Goal: Download file/media

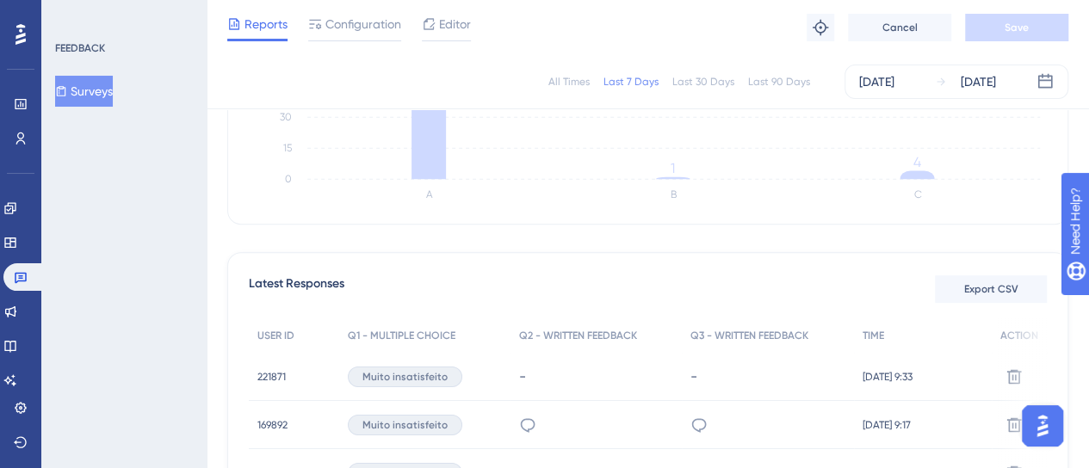
scroll to position [344, 0]
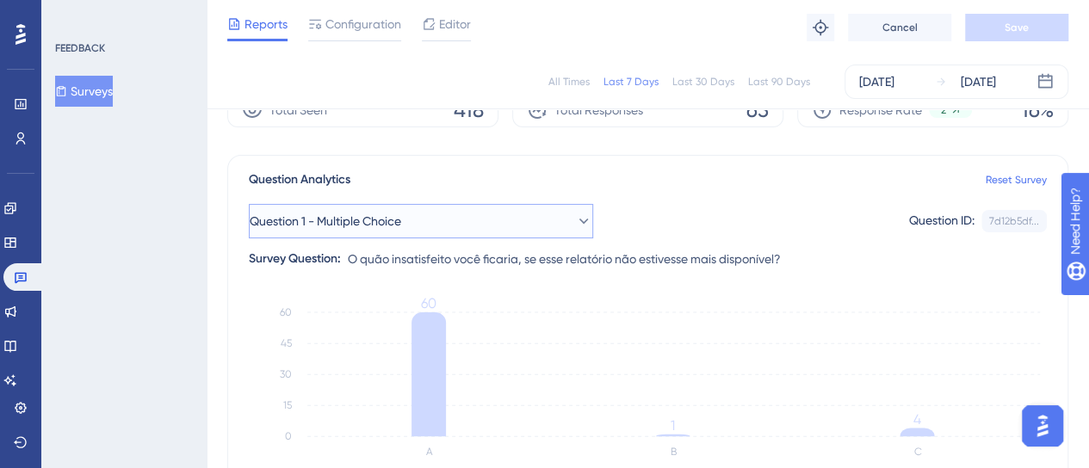
click at [389, 230] on span "Question 1 - Multiple Choice" at bounding box center [326, 221] width 152 height 21
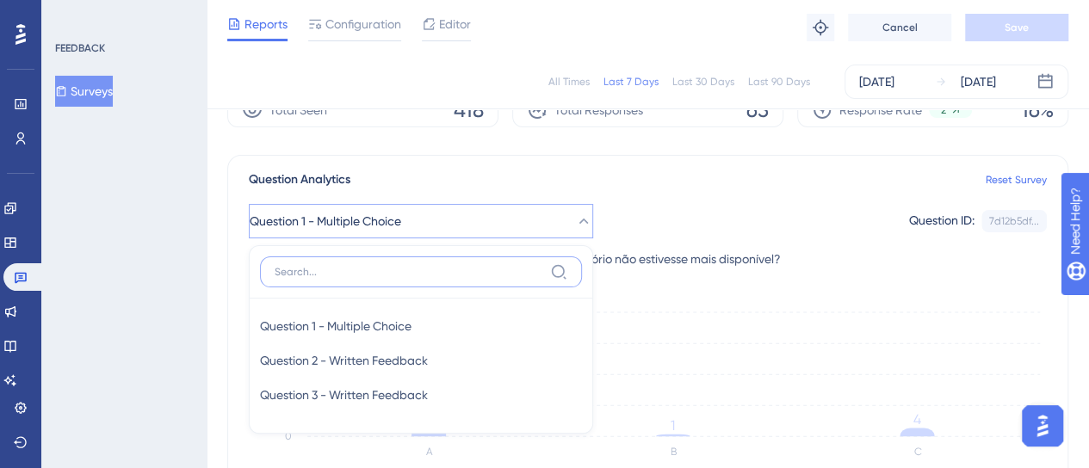
scroll to position [190, 0]
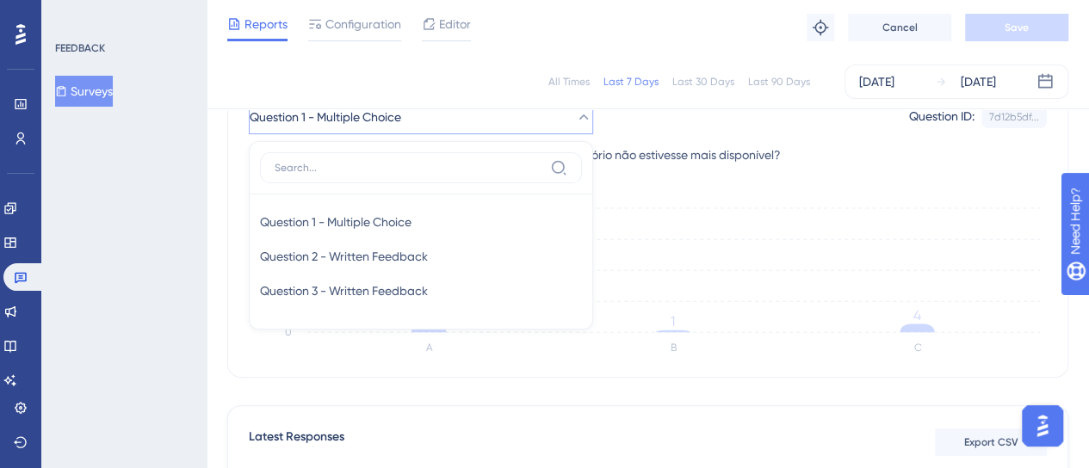
click at [704, 205] on icon "A B C 0 15 30 45 60 60 1 4" at bounding box center [648, 279] width 798 height 172
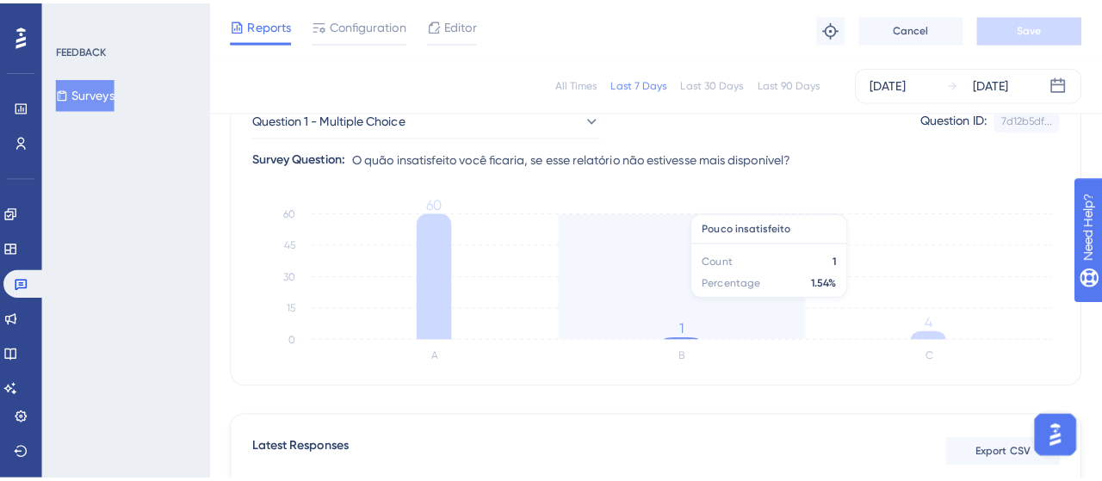
scroll to position [363, 0]
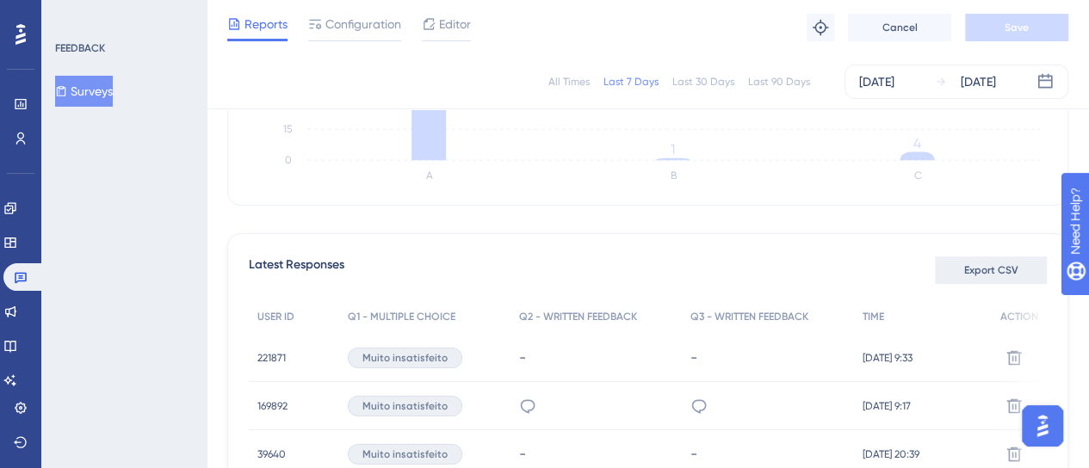
click at [1002, 273] on span "Export CSV" at bounding box center [991, 271] width 54 height 14
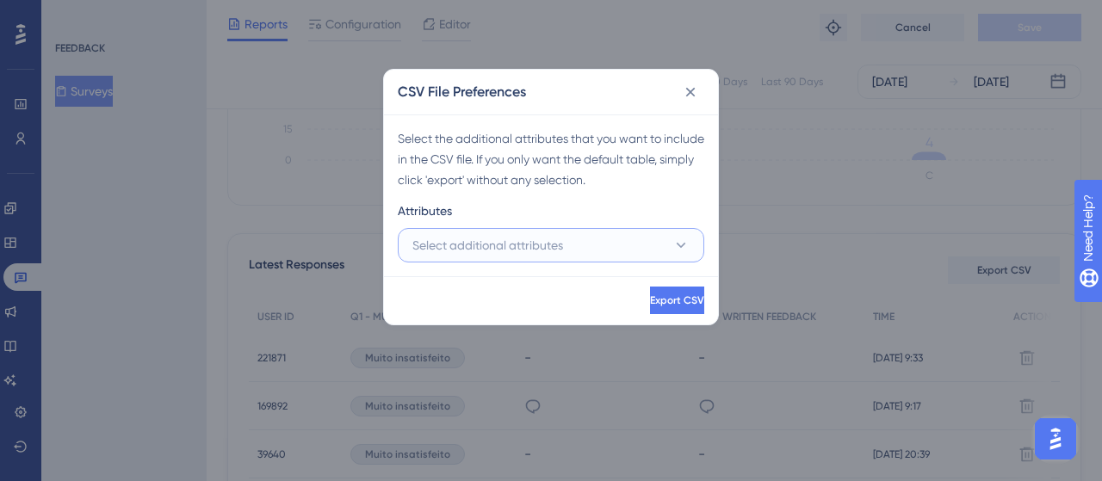
click at [544, 257] on button "Select additional attributes" at bounding box center [551, 245] width 307 height 34
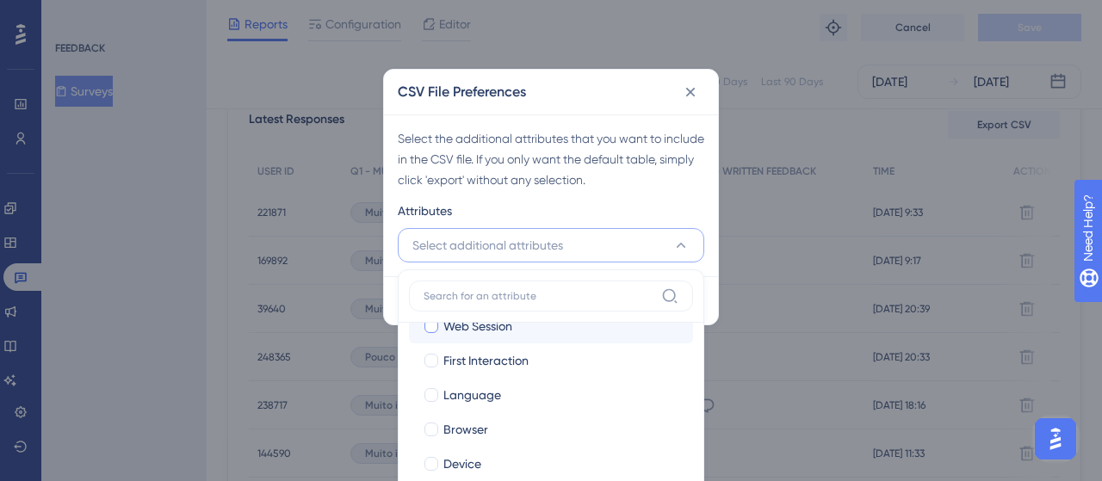
scroll to position [86, 0]
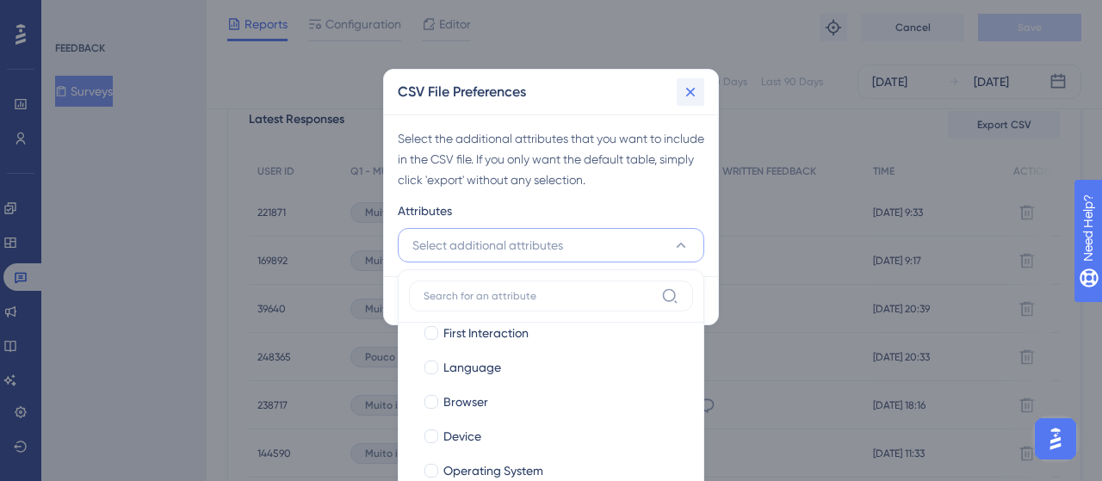
click at [689, 96] on icon at bounding box center [690, 92] width 17 height 17
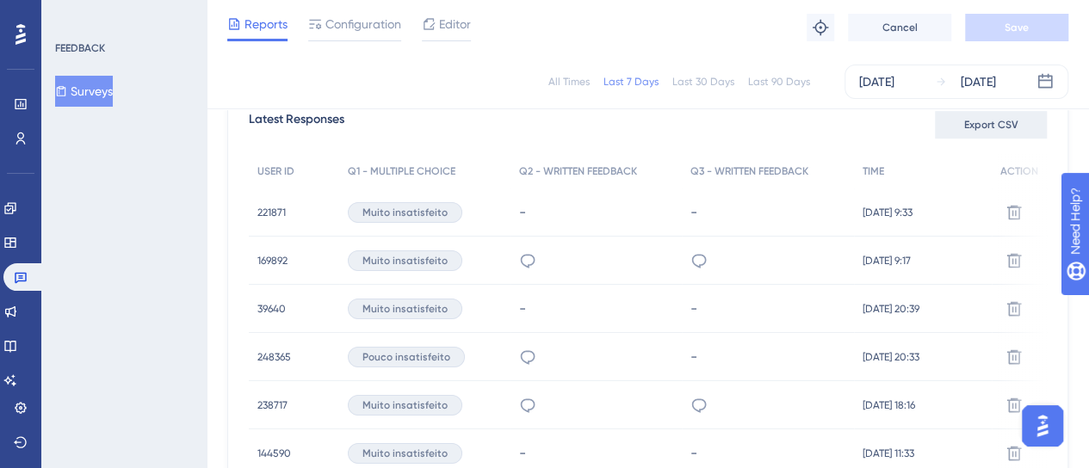
click at [964, 125] on span "Export CSV" at bounding box center [991, 125] width 54 height 14
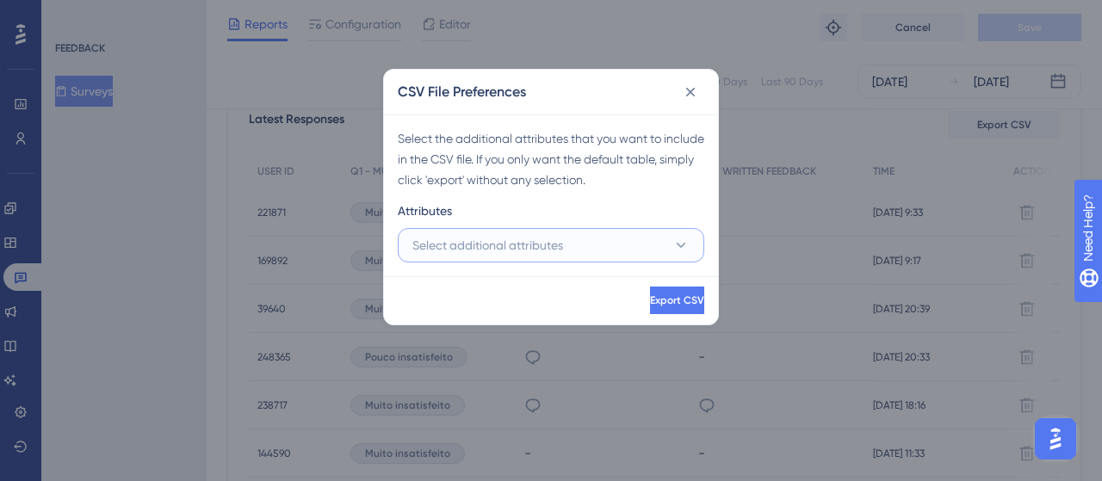
click at [536, 247] on span "Select additional attributes" at bounding box center [487, 245] width 151 height 21
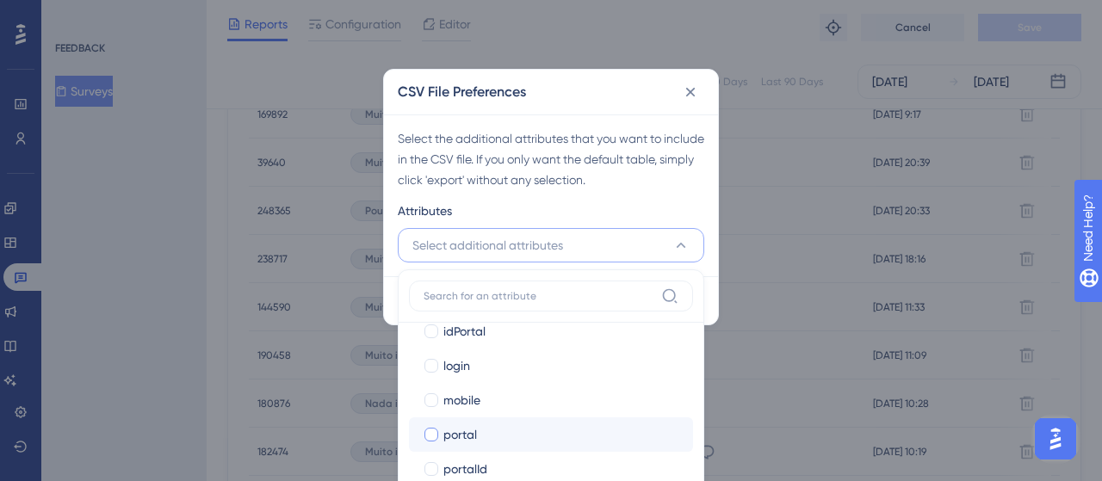
scroll to position [517, 0]
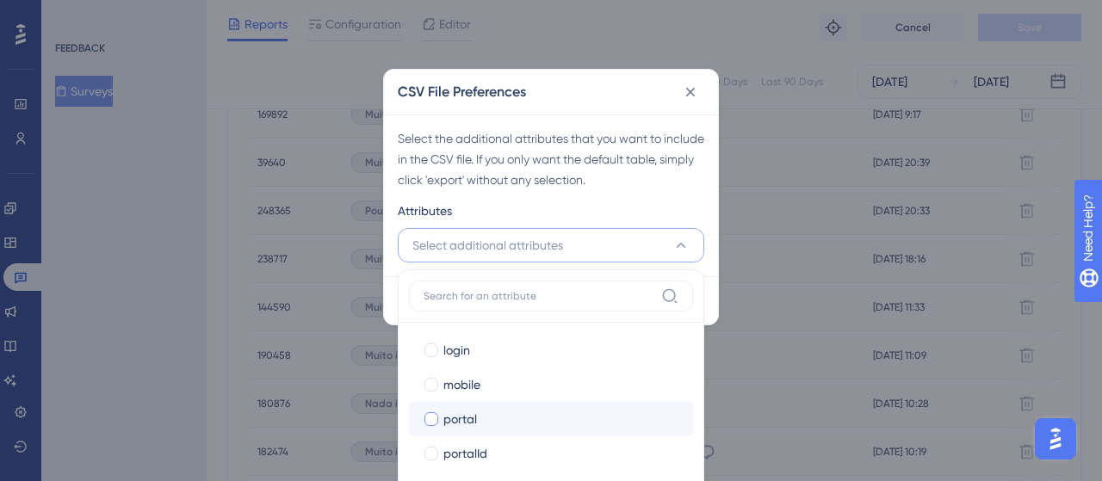
click at [428, 420] on div at bounding box center [432, 419] width 14 height 14
checkbox input "true"
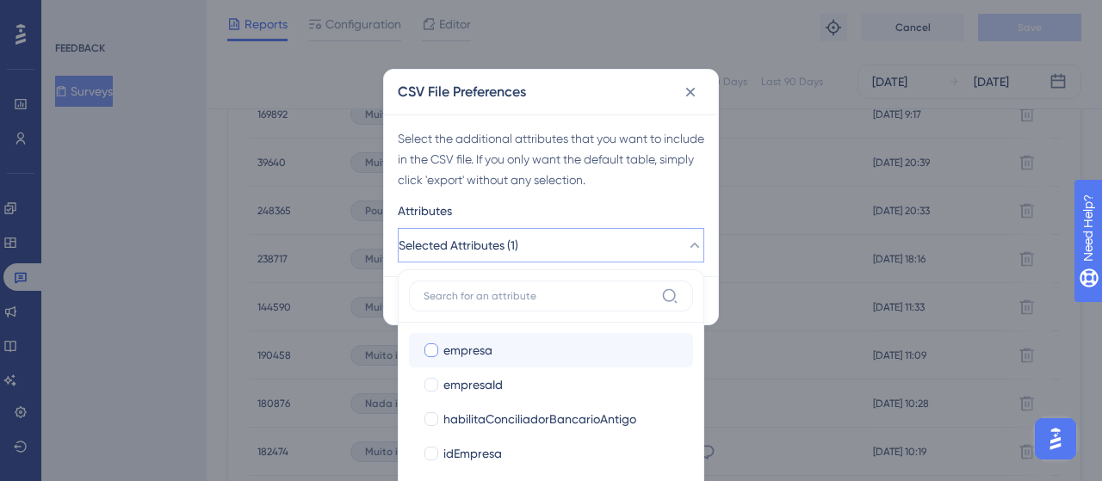
click at [433, 350] on div at bounding box center [432, 351] width 14 height 14
checkbox input "true"
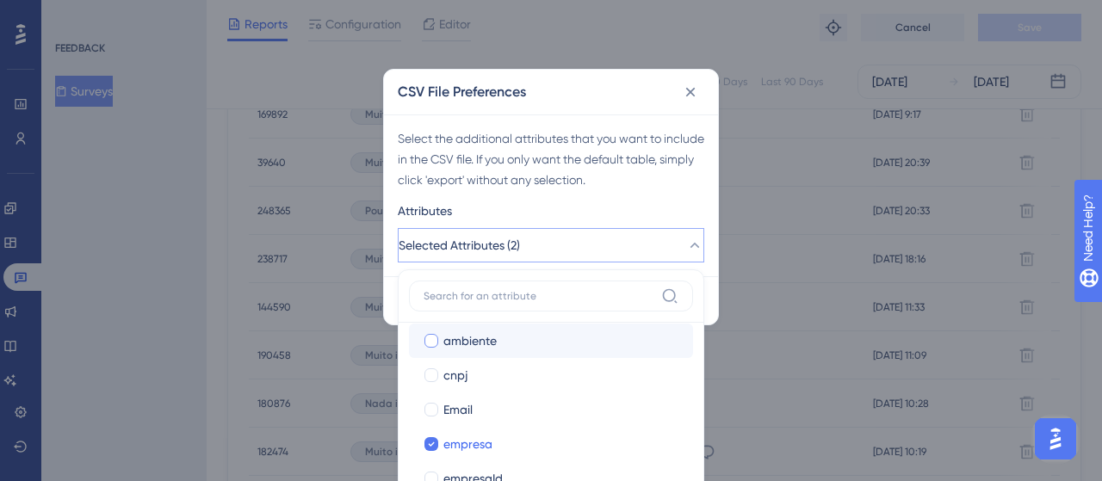
scroll to position [258, 0]
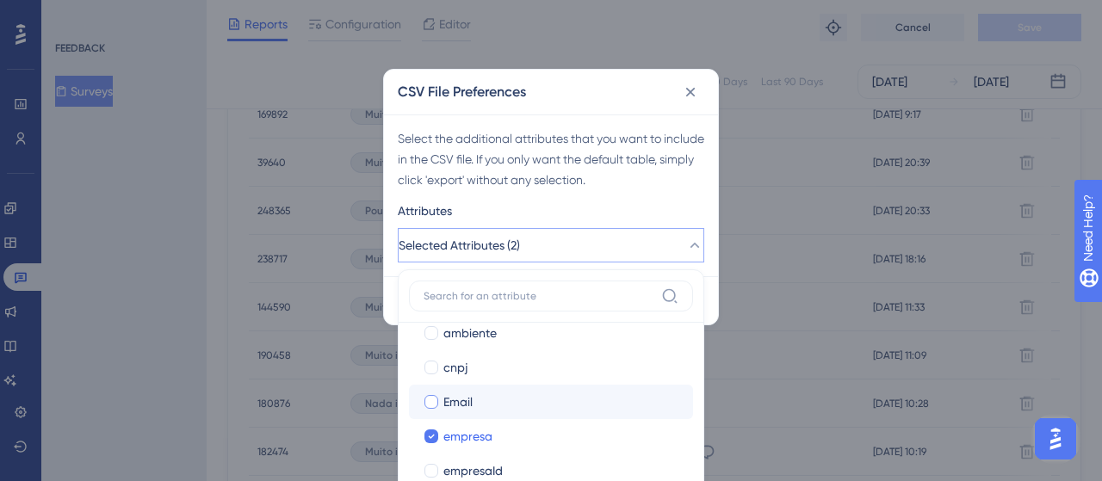
click at [429, 400] on div at bounding box center [432, 402] width 14 height 14
checkbox input "true"
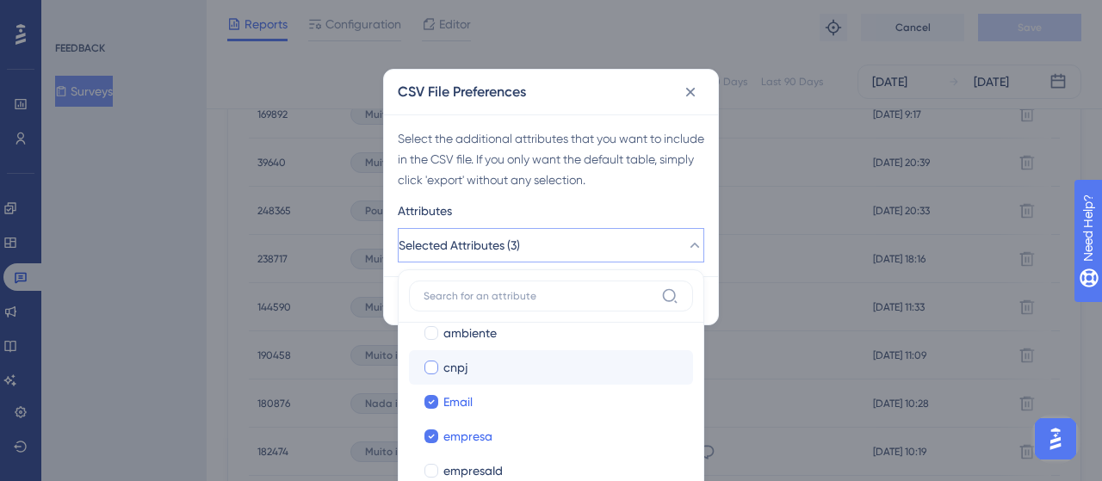
click at [429, 369] on div at bounding box center [432, 368] width 14 height 14
checkbox input "true"
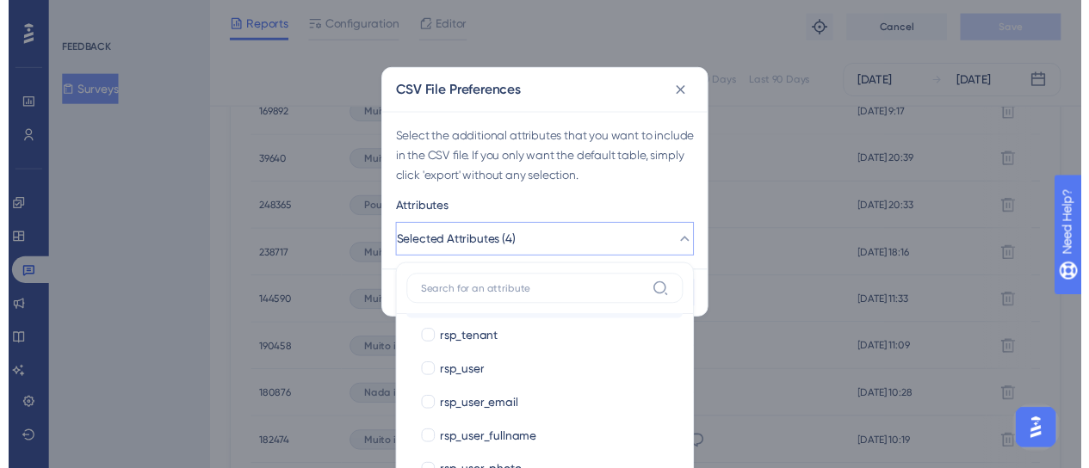
scroll to position [1633, 0]
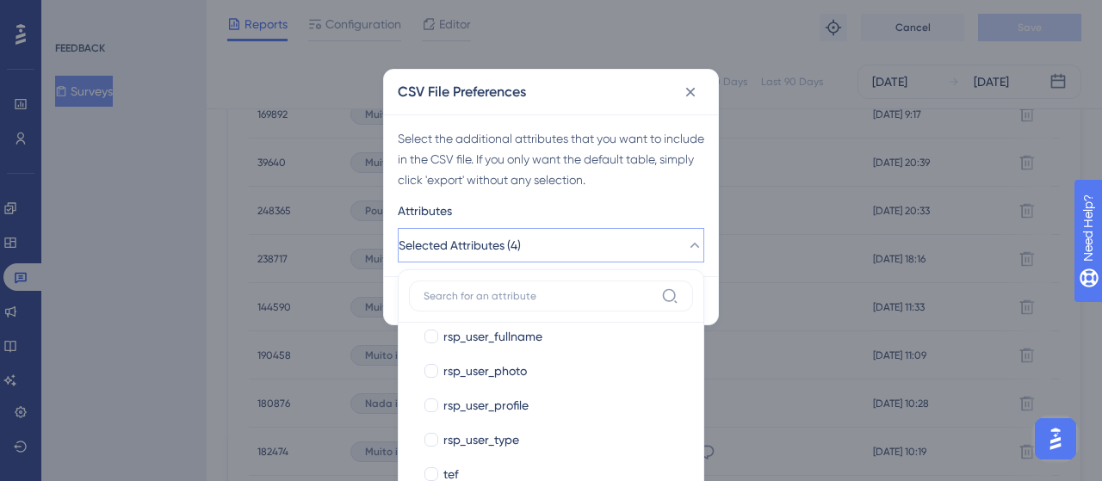
click at [712, 285] on div "Export CSV" at bounding box center [551, 300] width 334 height 48
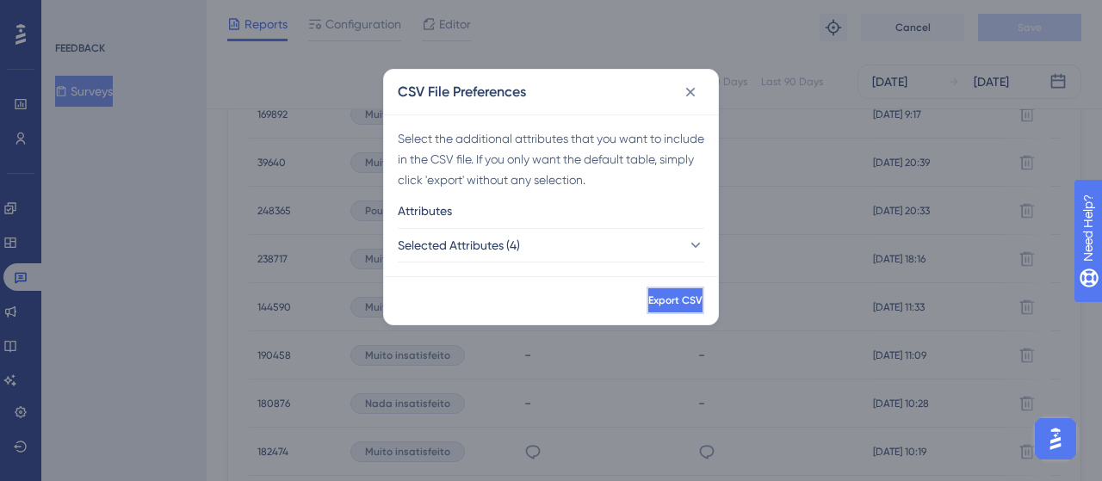
click at [689, 297] on button "Export CSV" at bounding box center [676, 301] width 58 height 28
